Goal: Information Seeking & Learning: Learn about a topic

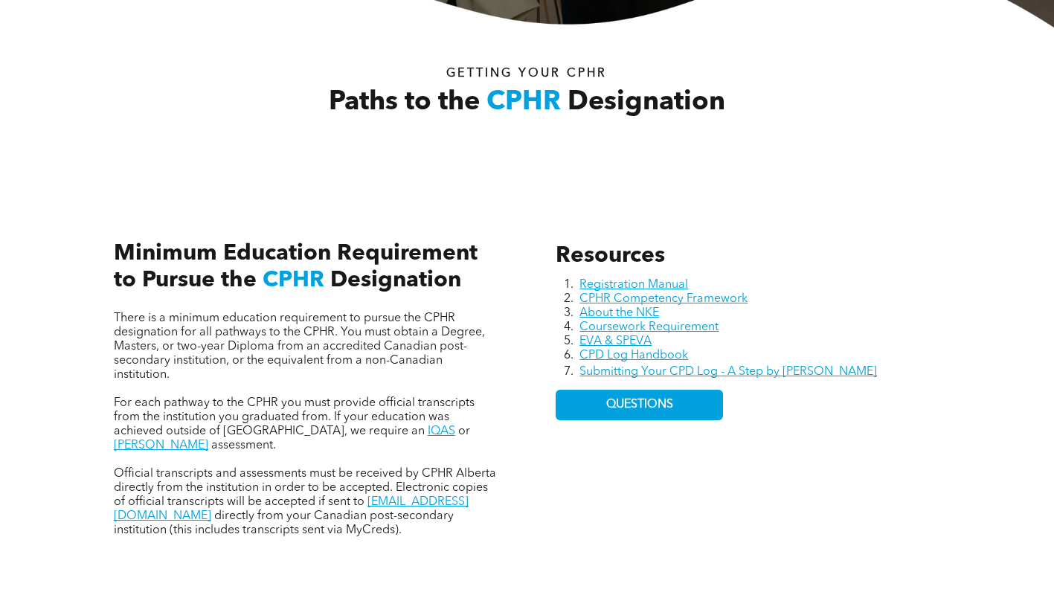
scroll to position [446, 0]
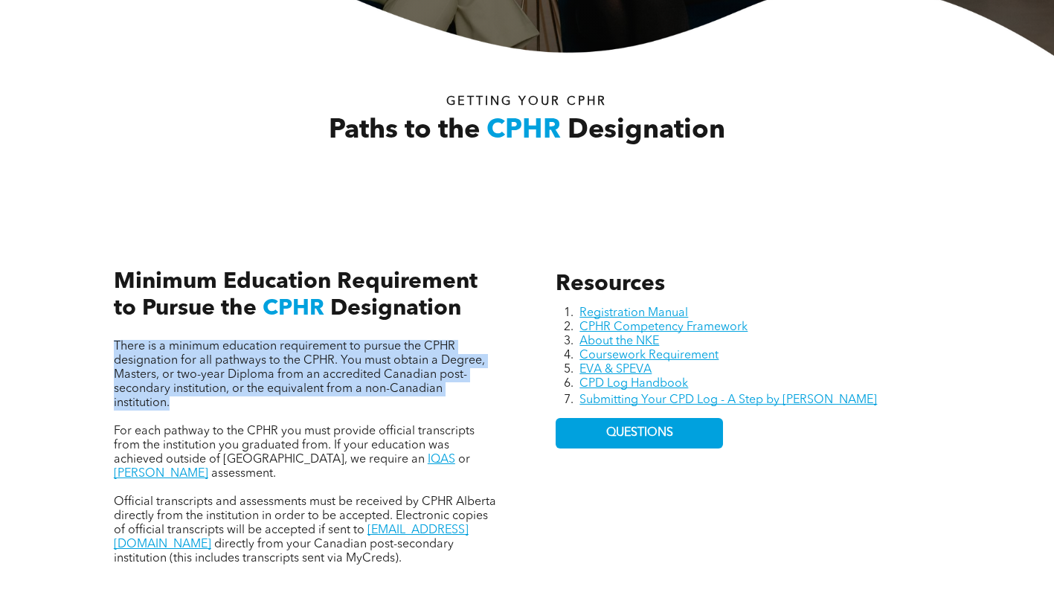
drag, startPoint x: 103, startPoint y: 338, endPoint x: 184, endPoint y: 405, distance: 105.6
click at [184, 405] on div "There is a minimum education requirement to pursue the CPHR designation for all…" at bounding box center [306, 401] width 408 height 352
copy span "There is a minimum education requirement to pursue the CPHR designation for all…"
click at [178, 366] on span "There is a minimum education requirement to pursue the CPHR designation for all…" at bounding box center [299, 375] width 371 height 68
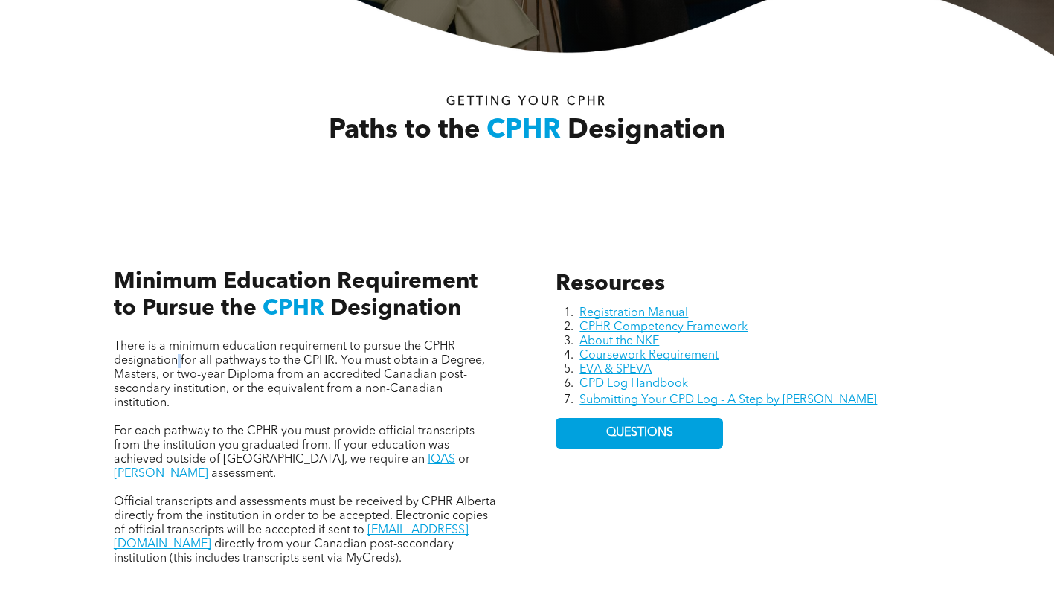
click at [178, 366] on span "There is a minimum education requirement to pursue the CPHR designation for all…" at bounding box center [299, 375] width 371 height 68
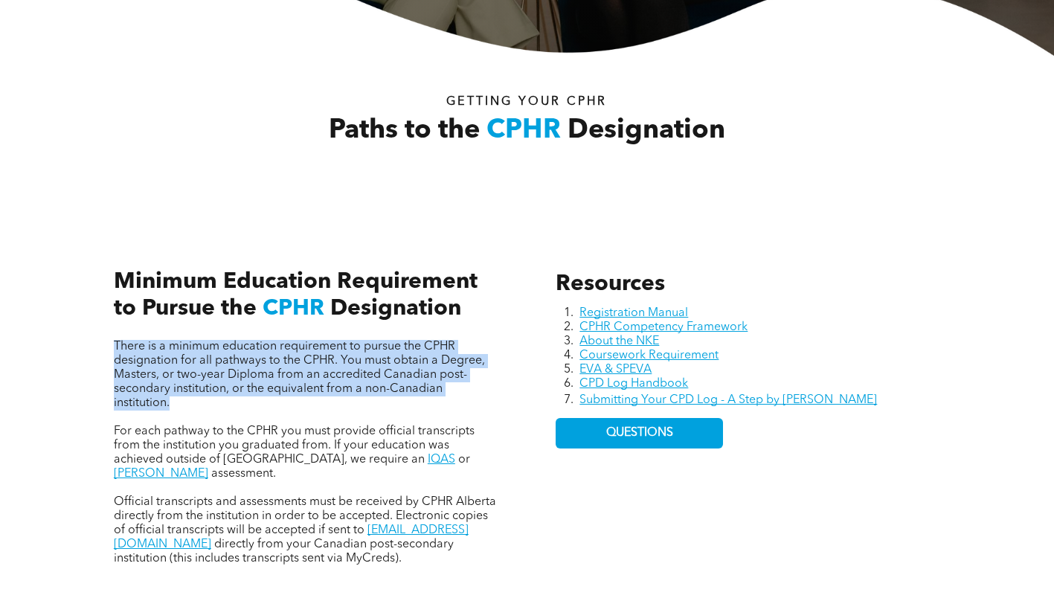
click at [178, 366] on span "There is a minimum education requirement to pursue the CPHR designation for all…" at bounding box center [299, 375] width 371 height 68
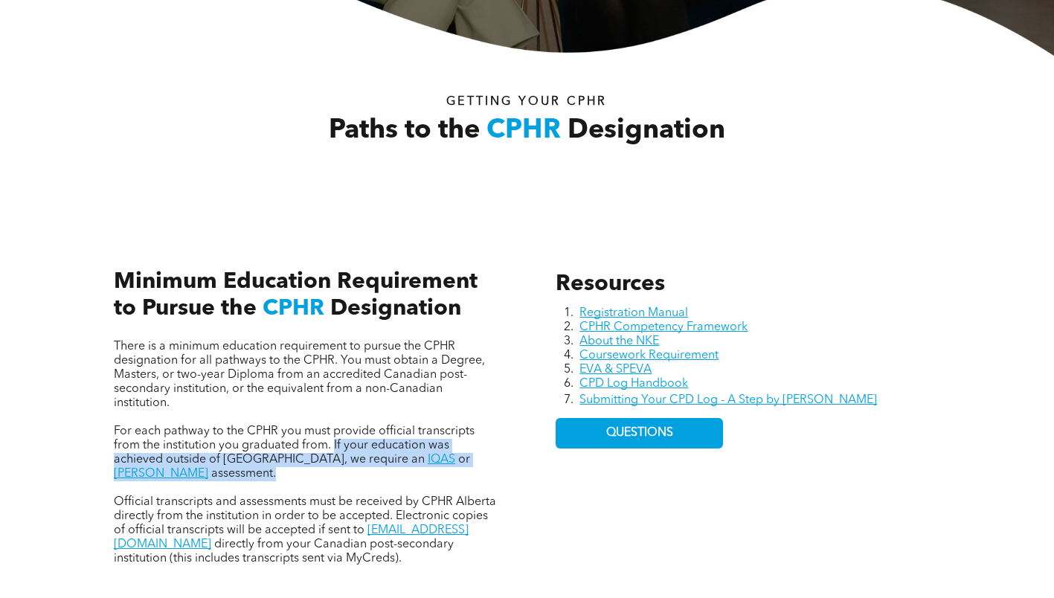
drag, startPoint x: 332, startPoint y: 443, endPoint x: 487, endPoint y: 463, distance: 156.6
click at [487, 463] on p "For each pathway to the CPHR you must provide official transcripts from the ins…" at bounding box center [306, 453] width 384 height 57
copy p "If your education was achieved outside of [GEOGRAPHIC_DATA], we require an IQAS…"
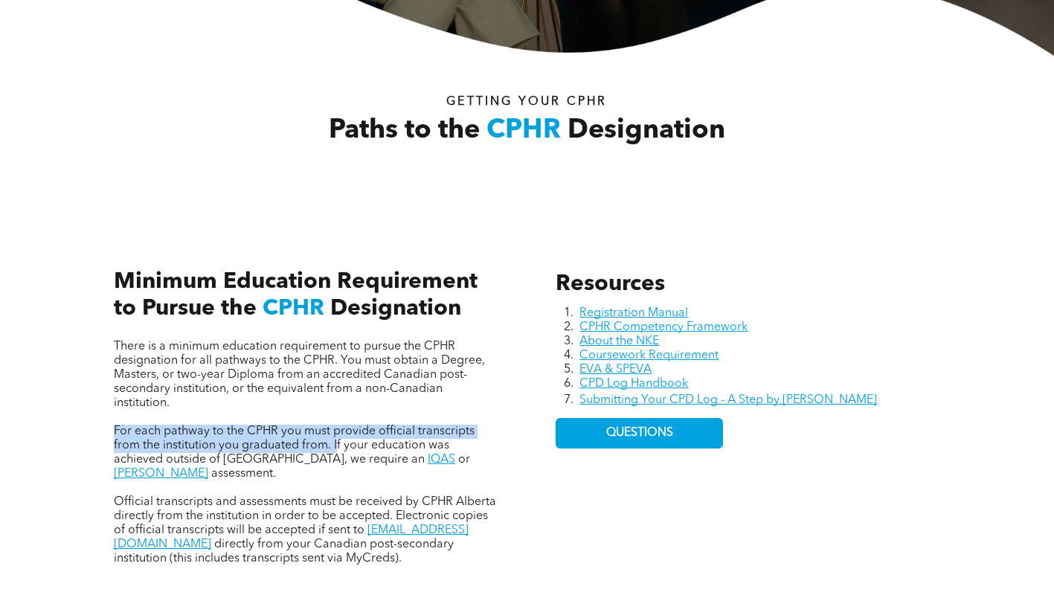
drag, startPoint x: 114, startPoint y: 431, endPoint x: 335, endPoint y: 449, distance: 221.6
click at [335, 449] on span "For each pathway to the CPHR you must provide official transcripts from the ins…" at bounding box center [294, 445] width 361 height 40
copy span "For each pathway to the CPHR you must provide official transcripts from the ins…"
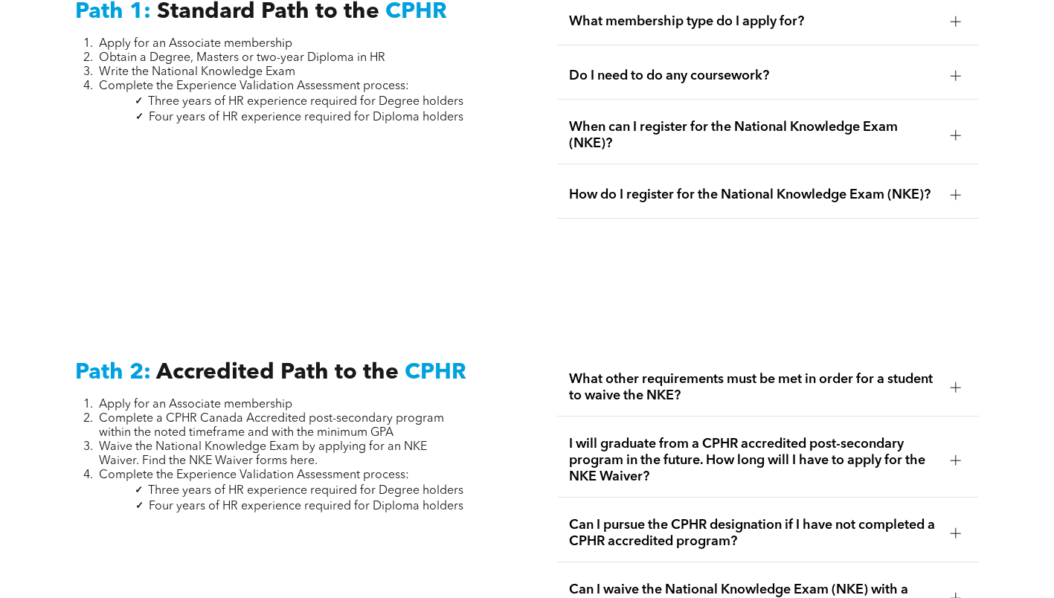
scroll to position [2082, 0]
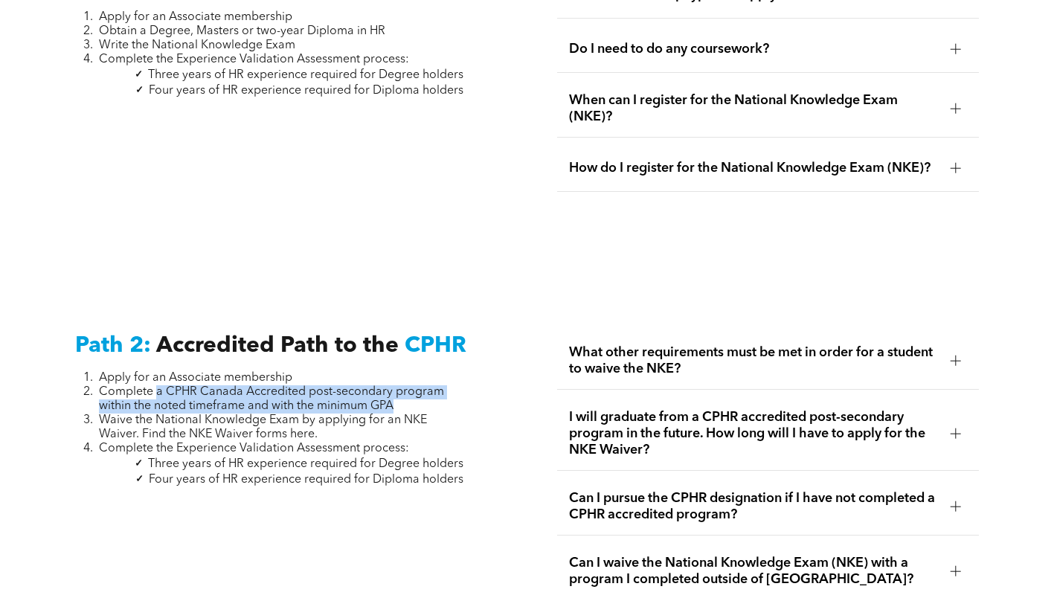
drag, startPoint x: 156, startPoint y: 381, endPoint x: 429, endPoint y: 397, distance: 273.4
click at [429, 397] on li "Complete a CPHR Canada Accredited post-secondary program within the noted timef…" at bounding box center [281, 399] width 364 height 28
copy span "a CPHR Canada Accredited post-secondary program within the noted timeframe and …"
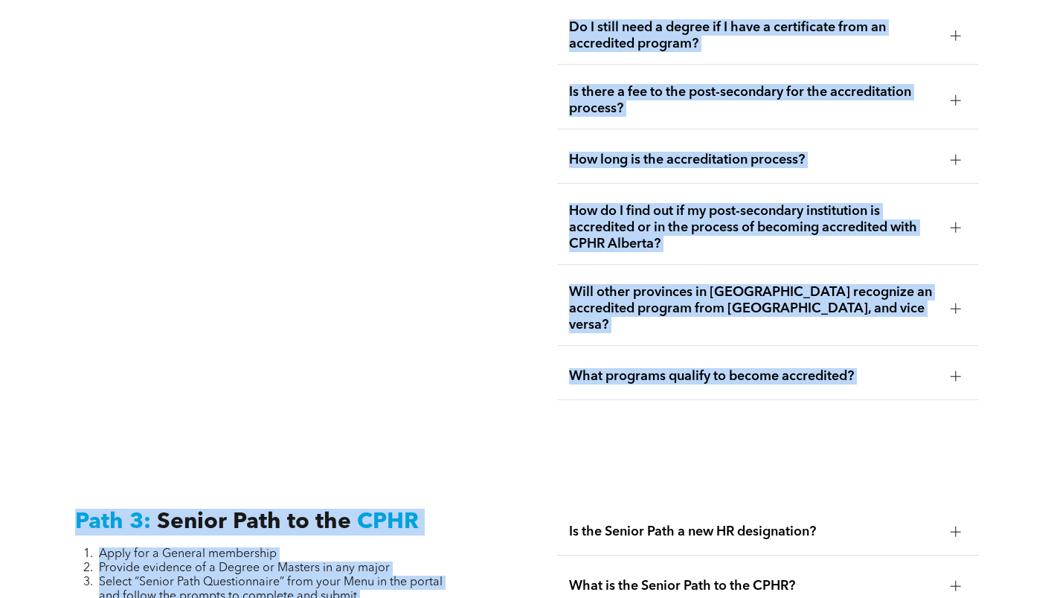
scroll to position [3258, 0]
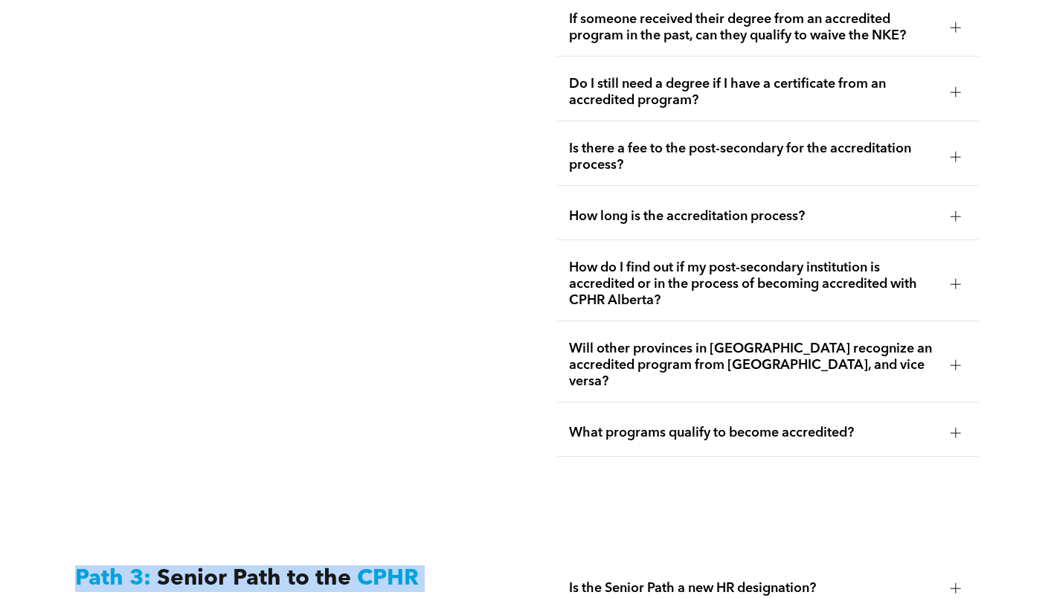
drag, startPoint x: 303, startPoint y: 156, endPoint x: 59, endPoint y: 531, distance: 447.1
copy div "Path 3: Senior Path to the CPHR Apply for a General membership Provide evidence…"
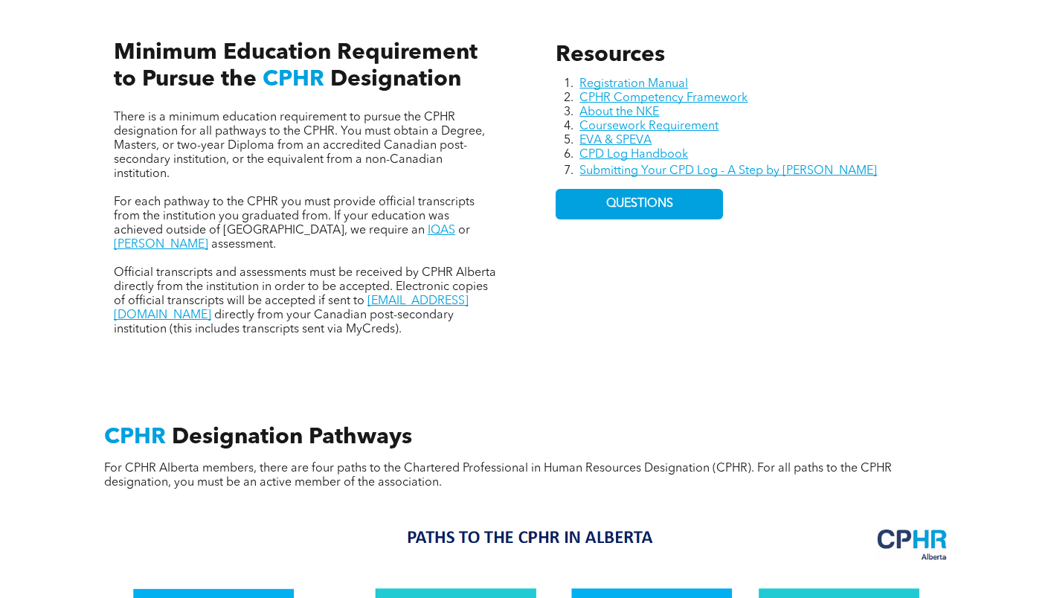
scroll to position [655, 0]
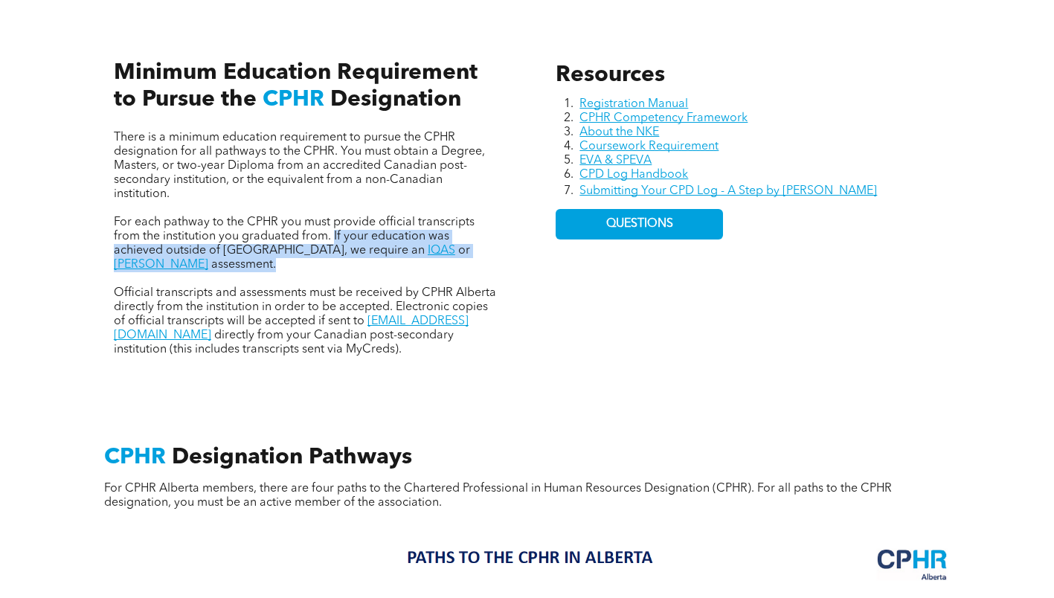
drag, startPoint x: 380, startPoint y: 236, endPoint x: 204, endPoint y: 240, distance: 175.5
click at [523, 248] on div "Resources Registration Manual CPHR Competency Framework About the NKE Coursewor…" at bounding box center [527, 193] width 892 height 394
copy p "If your education was achieved outside of [GEOGRAPHIC_DATA], we require an IQAS…"
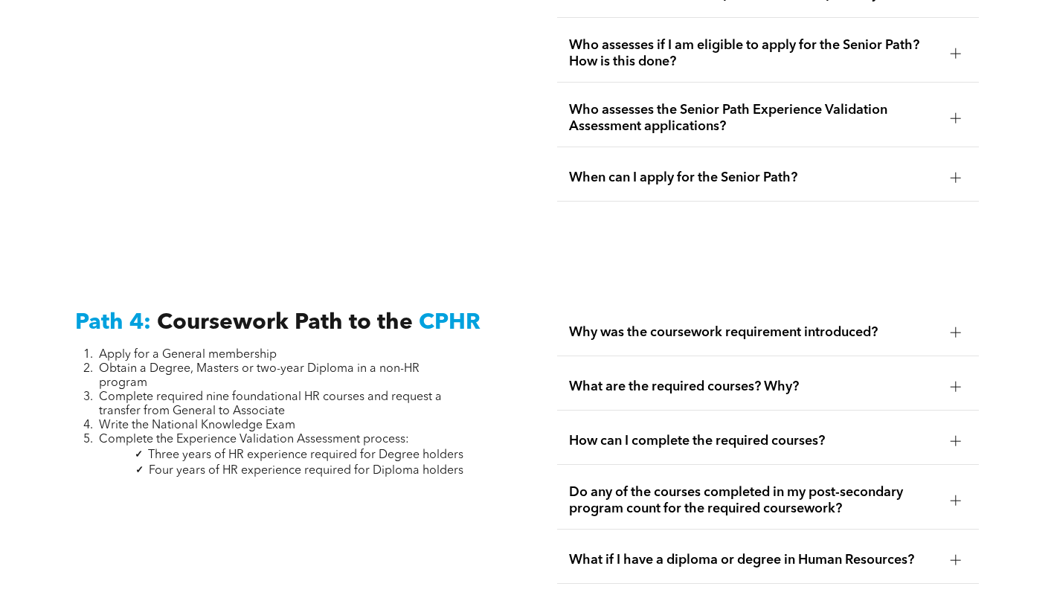
scroll to position [4299, 0]
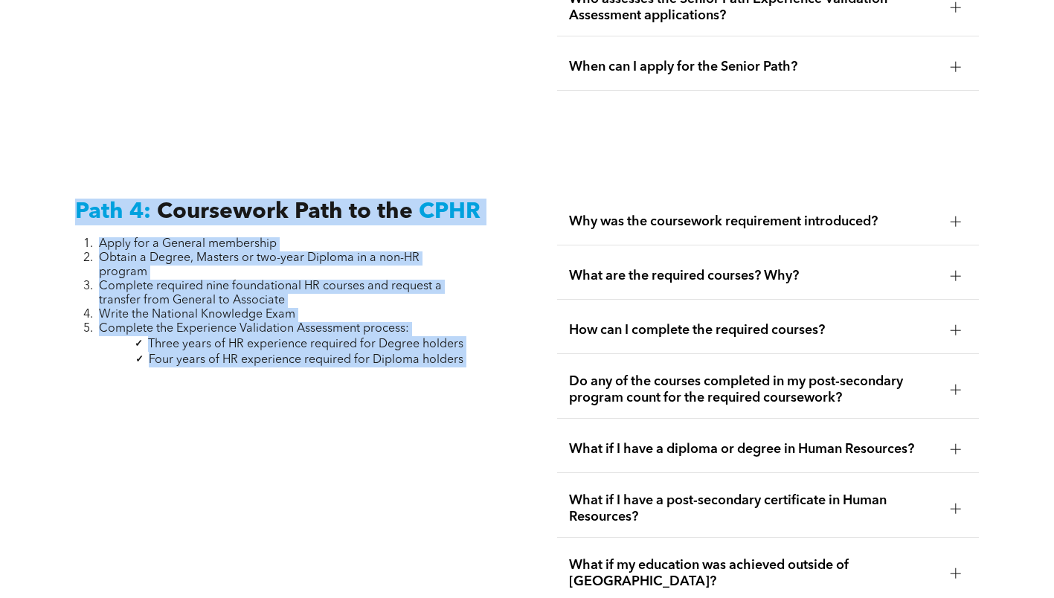
drag, startPoint x: 491, startPoint y: 309, endPoint x: 57, endPoint y: 172, distance: 454.8
click at [57, 172] on div "Path 4: Coursework Path to the CPHR Apply for a General membership Obtain a Deg…" at bounding box center [527, 432] width 1054 height 576
copy div "Path 4: Coursework Path to the CPHR Apply for a General membership Obtain a Deg…"
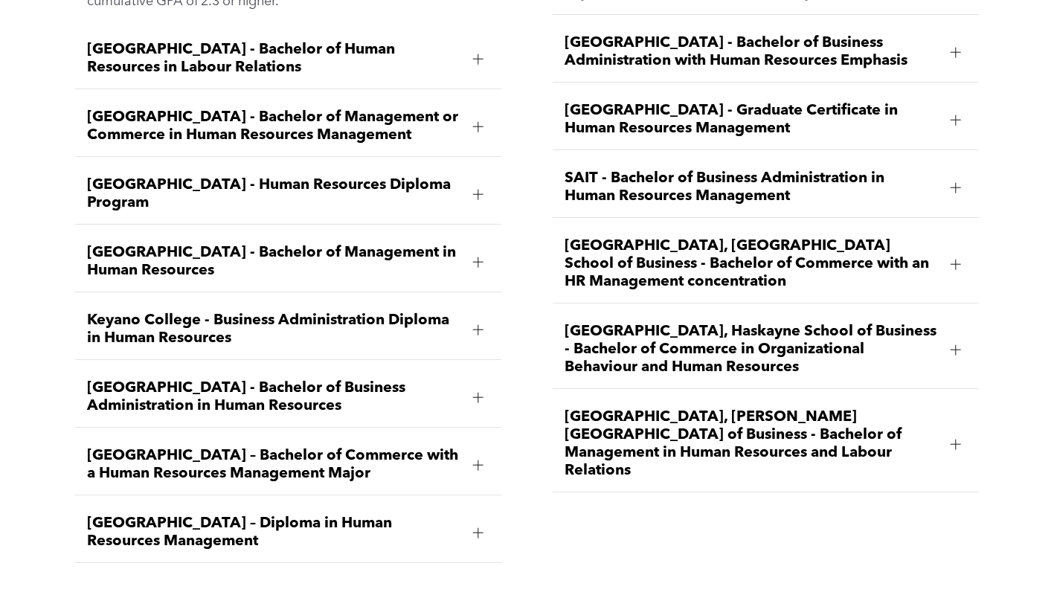
scroll to position [2260, 0]
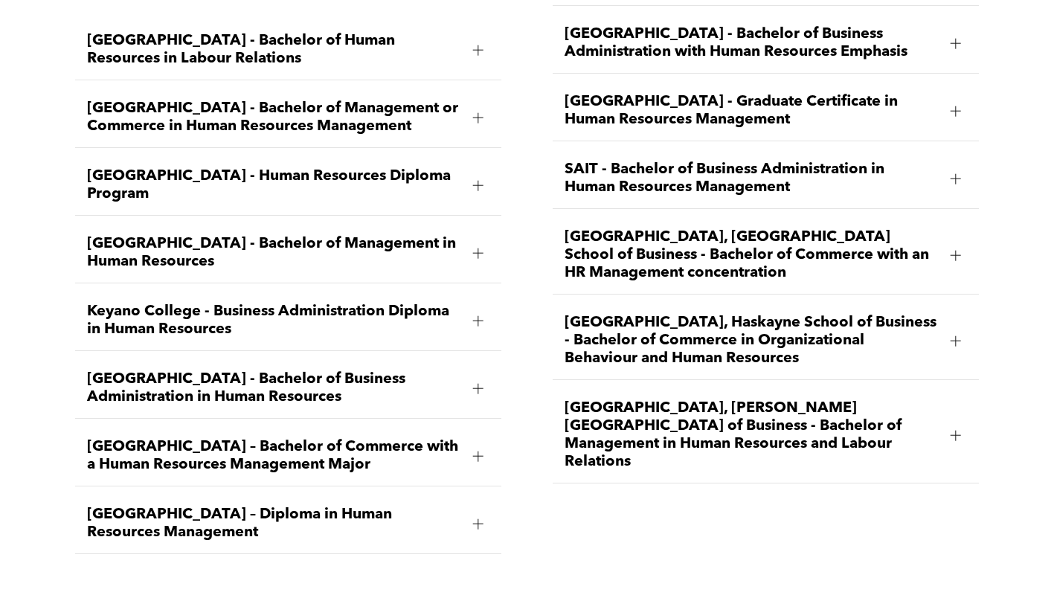
click at [684, 399] on span "[GEOGRAPHIC_DATA], [PERSON_NAME][GEOGRAPHIC_DATA] of Business - Bachelor of Man…" at bounding box center [751, 434] width 374 height 71
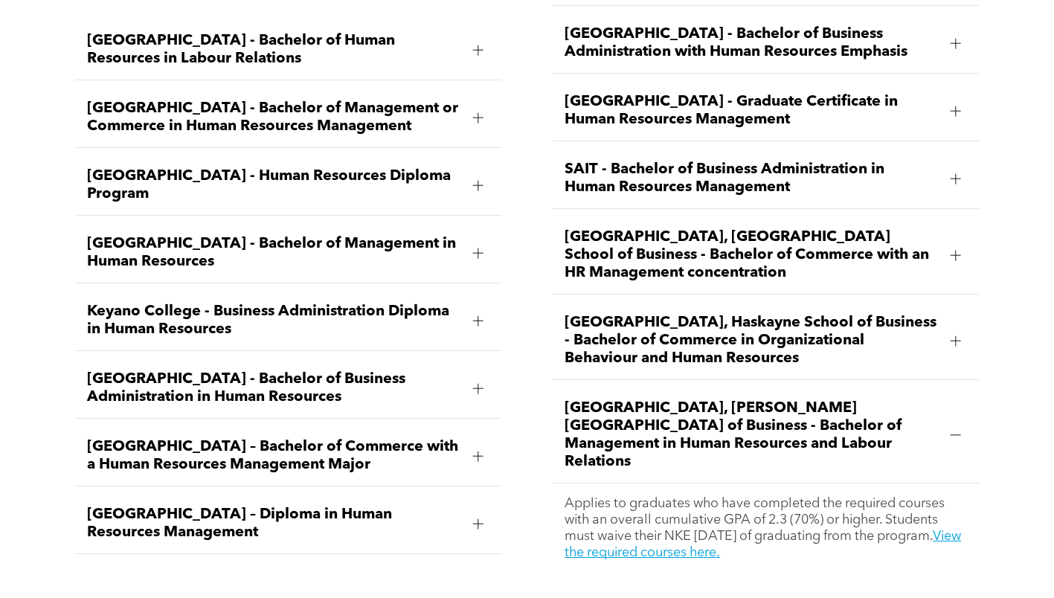
click at [703, 228] on span "University of Alberta, Alberta School of Business - Bachelor of Commerce with a…" at bounding box center [751, 255] width 374 height 54
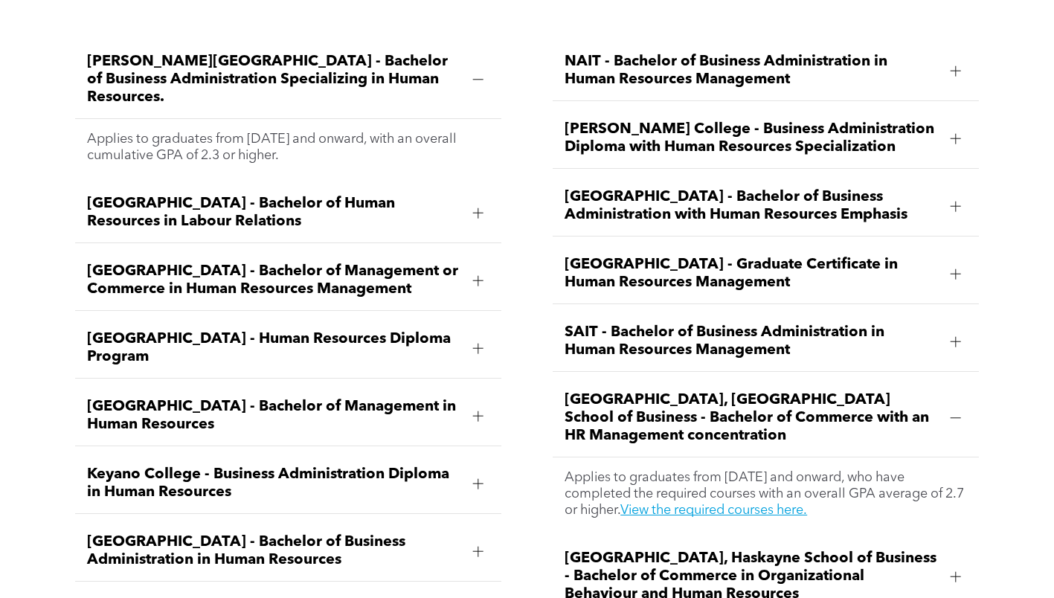
scroll to position [2185, 0]
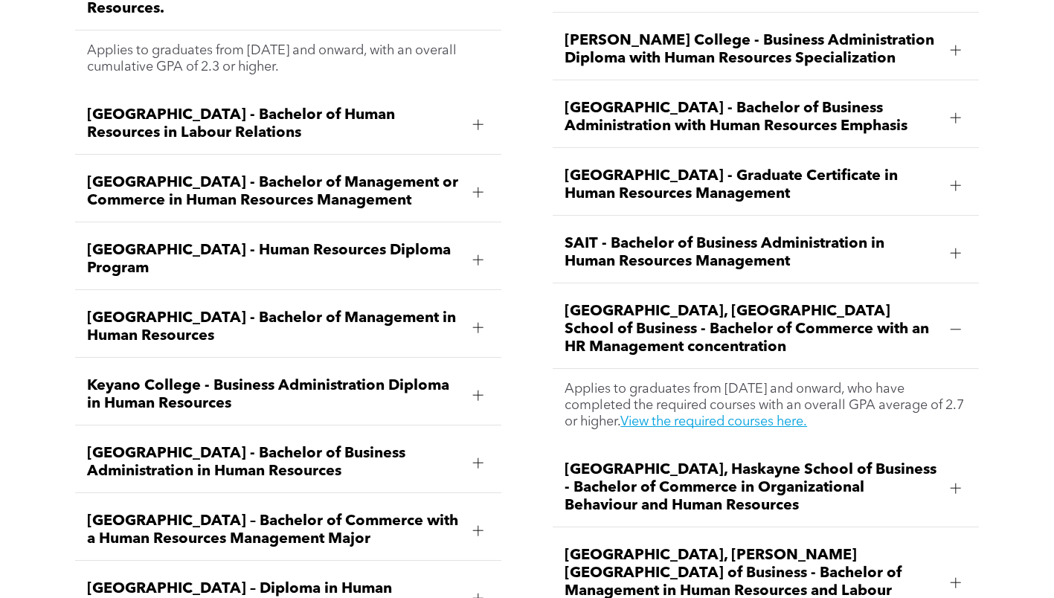
click at [144, 445] on span "Mount Royal University - Bachelor of Business Administration in Human Resources" at bounding box center [274, 463] width 374 height 36
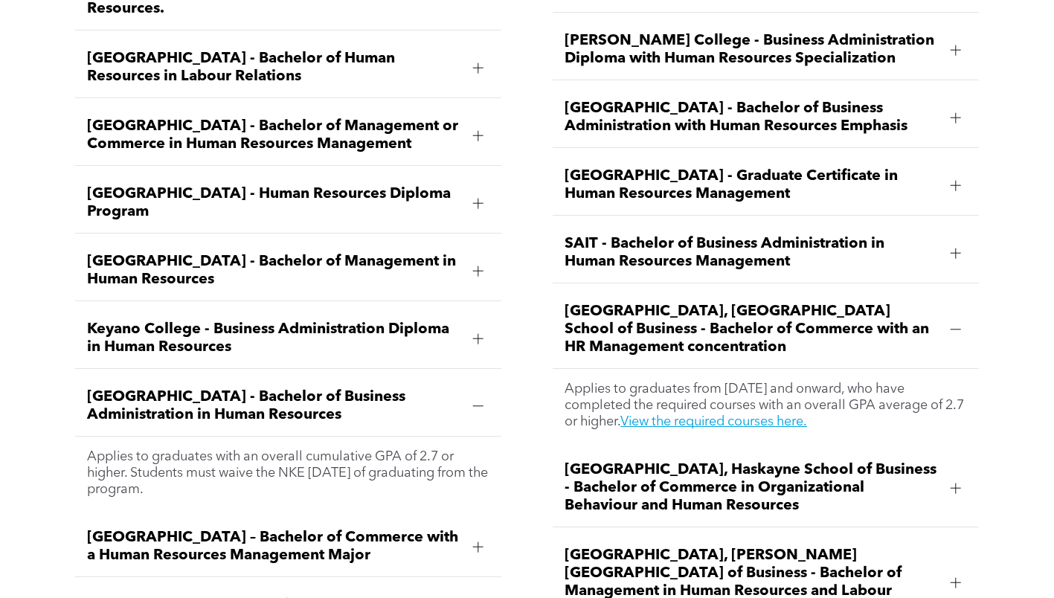
drag, startPoint x: 90, startPoint y: 338, endPoint x: 214, endPoint y: 431, distance: 155.6
click at [214, 431] on li "Mount Royal University - Bachelor of Business Administration in Human Resources…" at bounding box center [288, 442] width 426 height 133
copy li "Mount Royal University - Bachelor of Business Administration in Human Resources…"
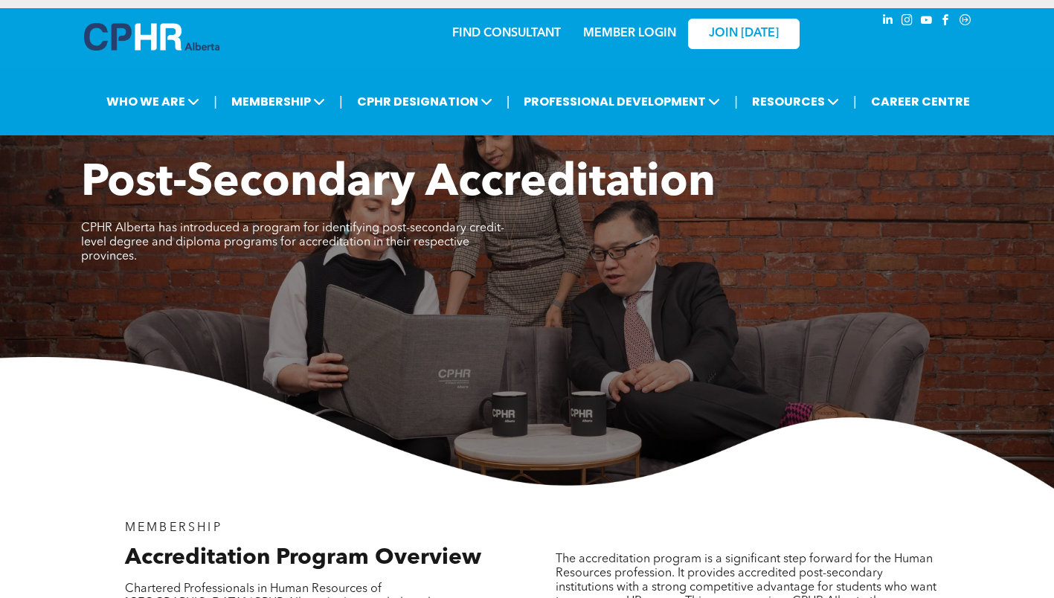
scroll to position [0, 0]
